Goal: Task Accomplishment & Management: Manage account settings

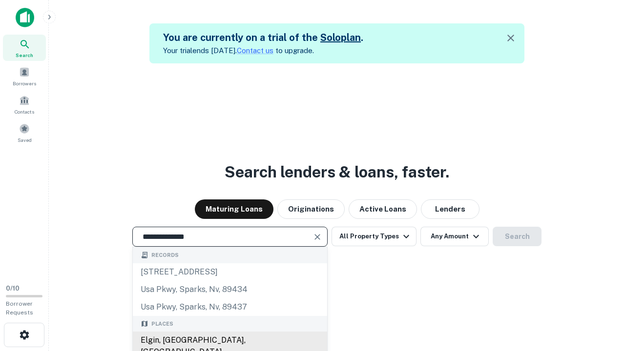
click at [229, 341] on div "Elgin, IL, USA" at bounding box center [230, 346] width 194 height 29
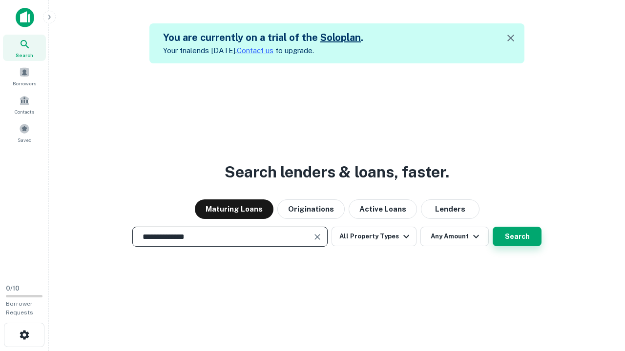
type input "**********"
click at [493, 227] on button "Search" at bounding box center [517, 237] width 49 height 20
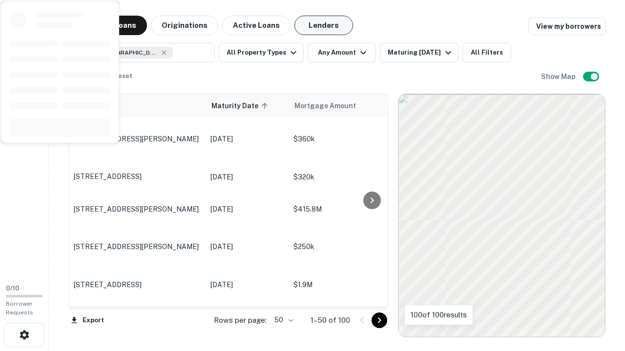
click at [324, 25] on button "Lenders" at bounding box center [323, 26] width 59 height 20
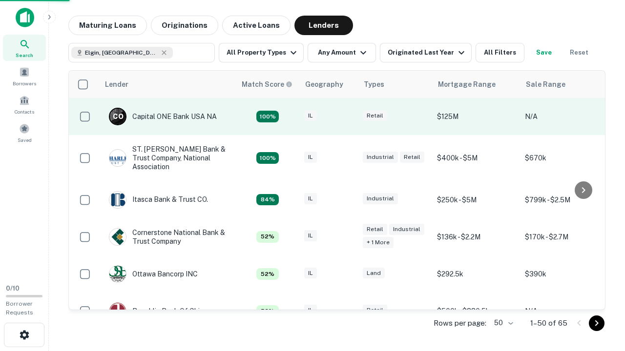
click at [347, 117] on div "IL" at bounding box center [328, 116] width 49 height 13
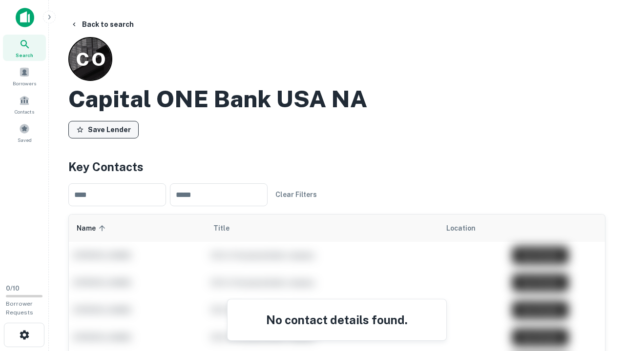
click at [103, 129] on button "Save Lender" at bounding box center [103, 130] width 70 height 18
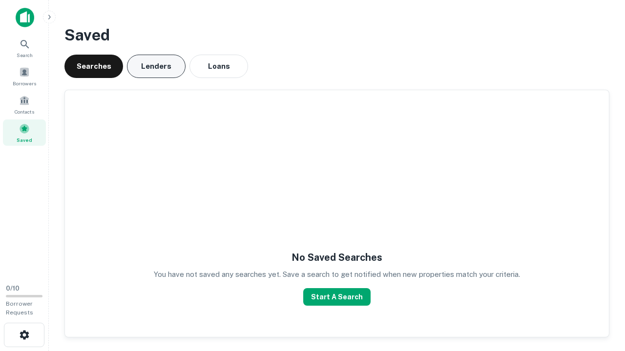
click at [156, 66] on button "Lenders" at bounding box center [156, 66] width 59 height 23
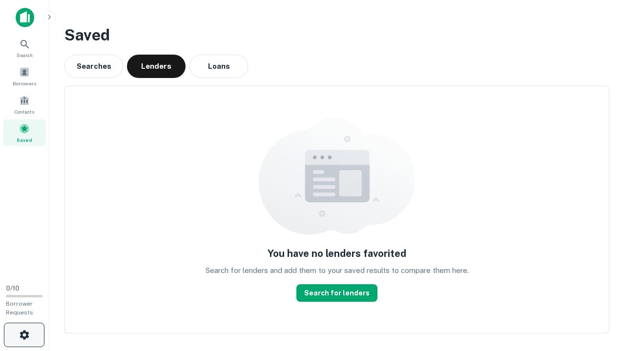
click at [24, 335] on icon "button" at bounding box center [25, 336] width 12 height 12
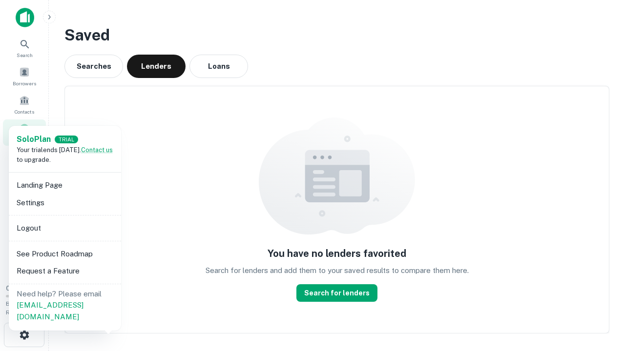
click at [64, 228] on li "Logout" at bounding box center [65, 229] width 104 height 18
